Goal: Navigation & Orientation: Find specific page/section

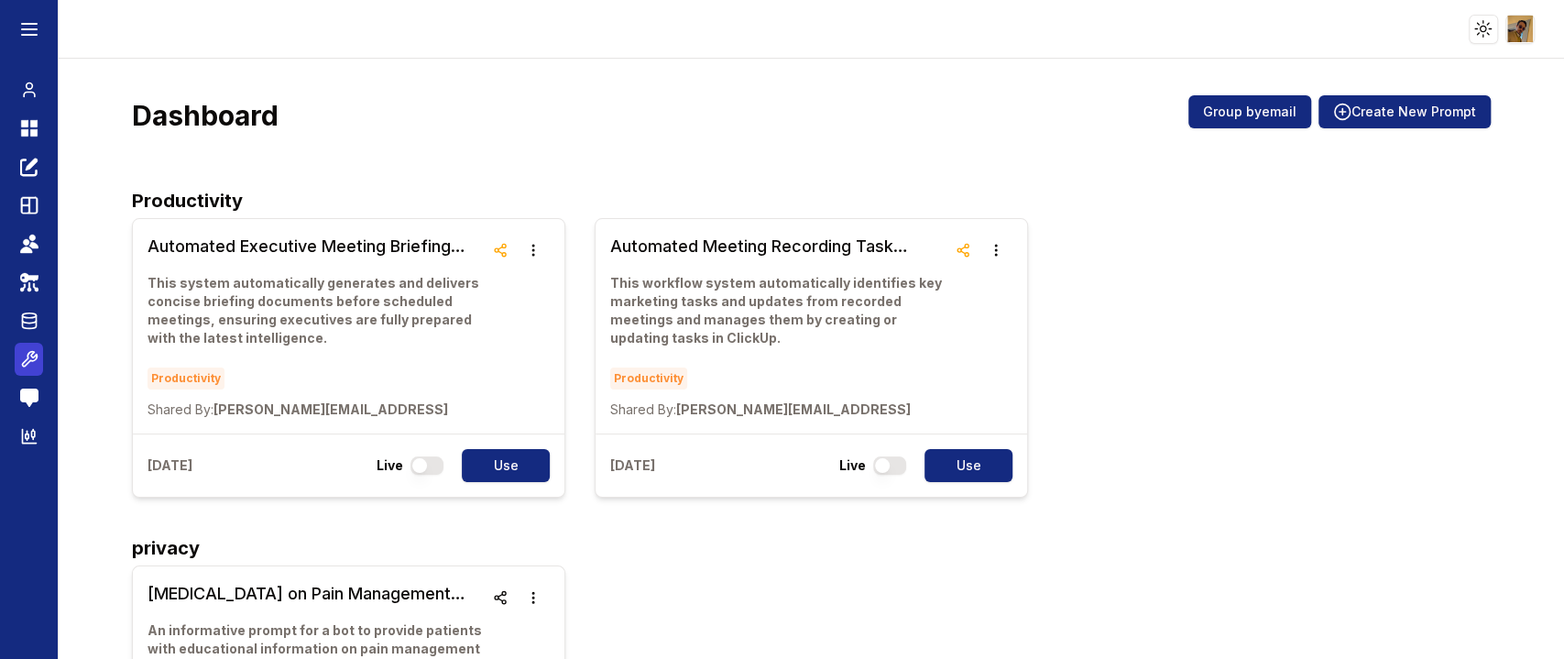
click at [24, 354] on icon at bounding box center [29, 359] width 18 height 22
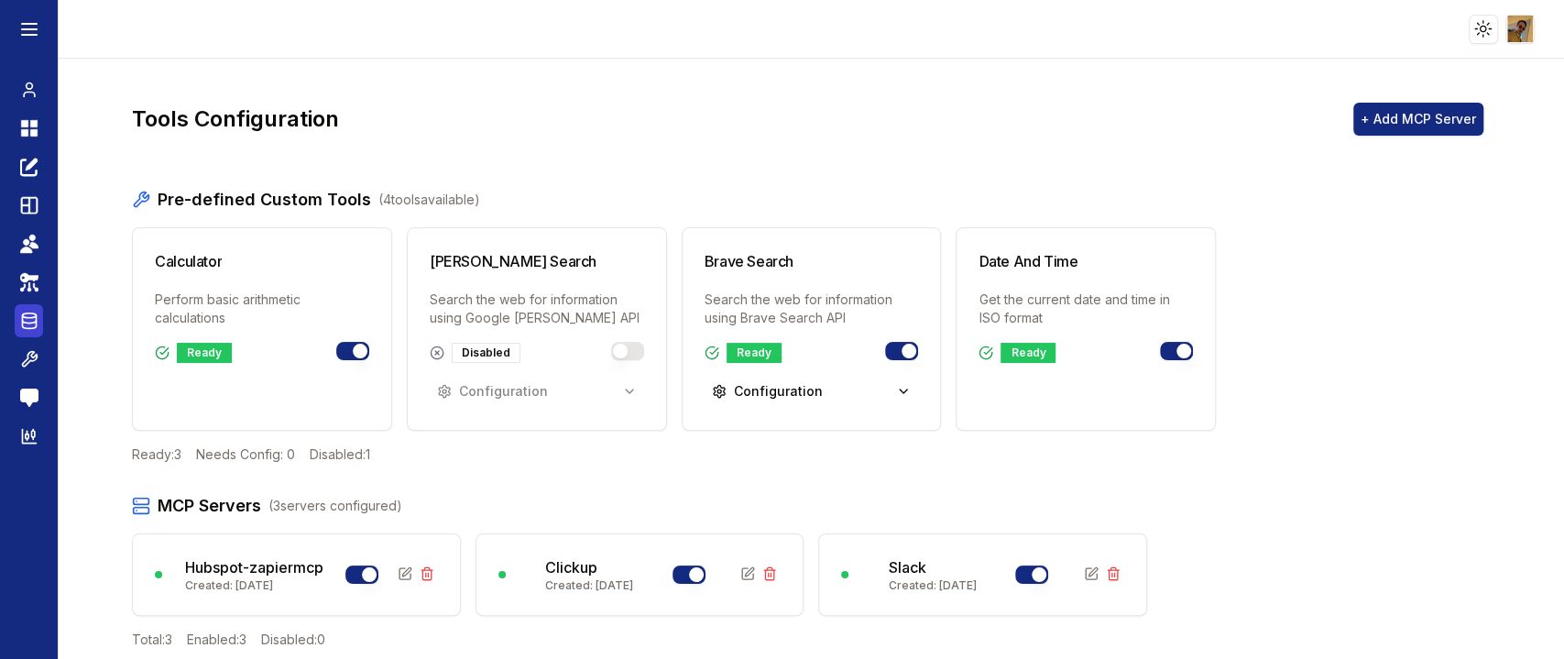
click at [34, 314] on icon at bounding box center [29, 321] width 18 height 22
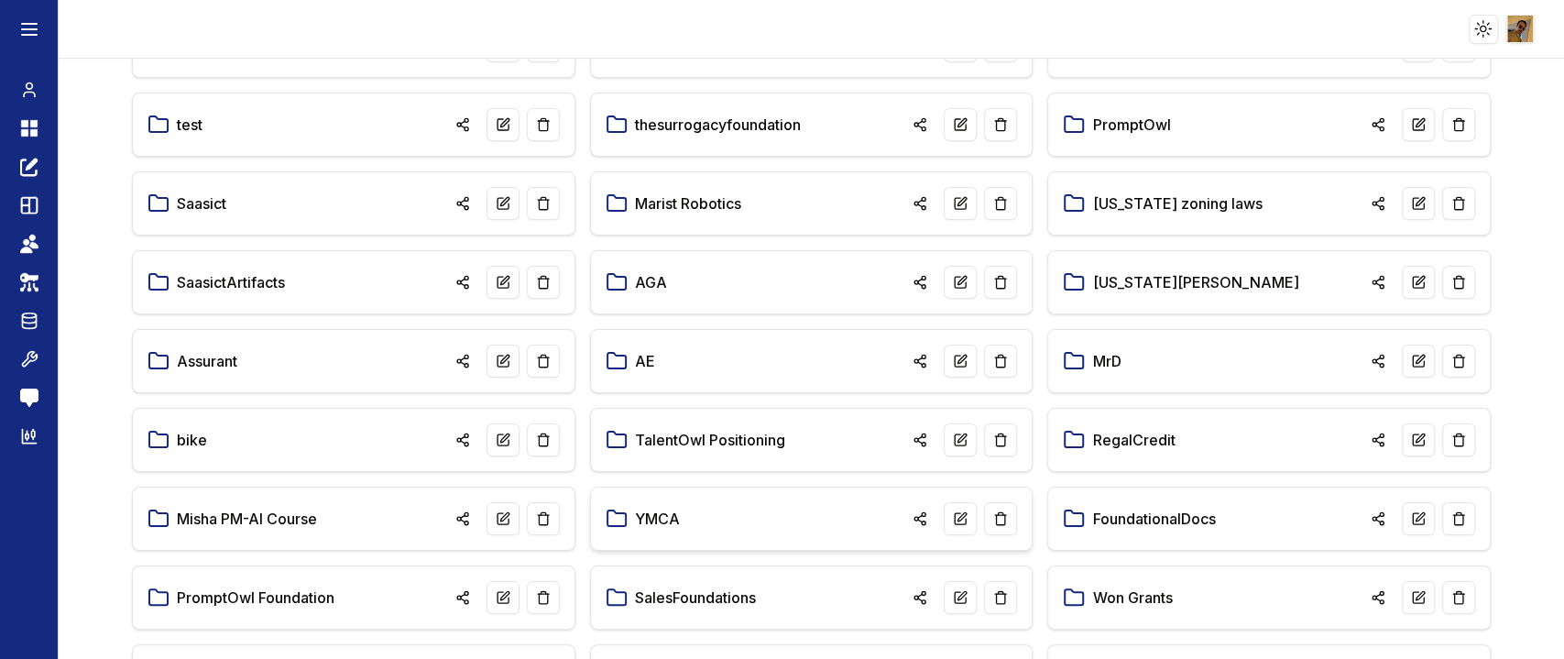
scroll to position [488, 0]
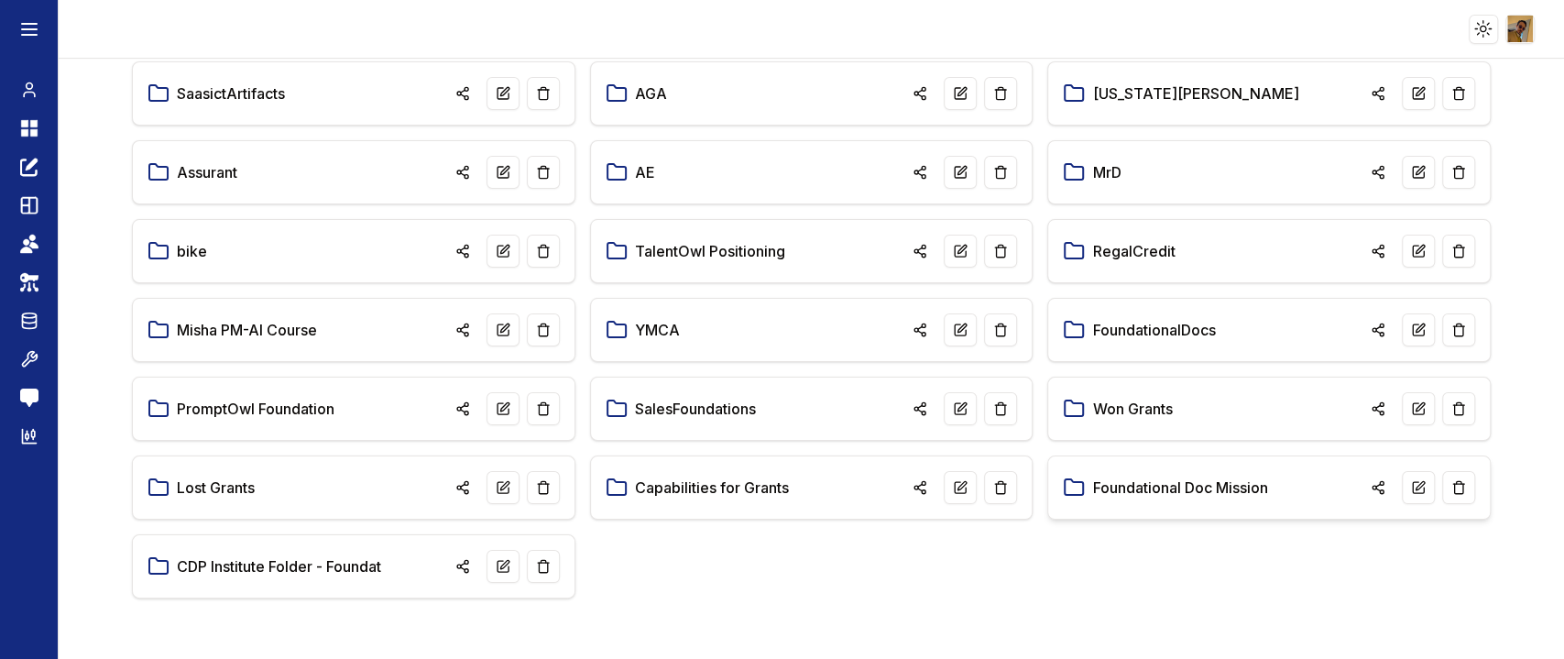
click at [1178, 488] on link "Foundational Doc Mission" at bounding box center [1179, 487] width 175 height 22
